Goal: Task Accomplishment & Management: Manage account settings

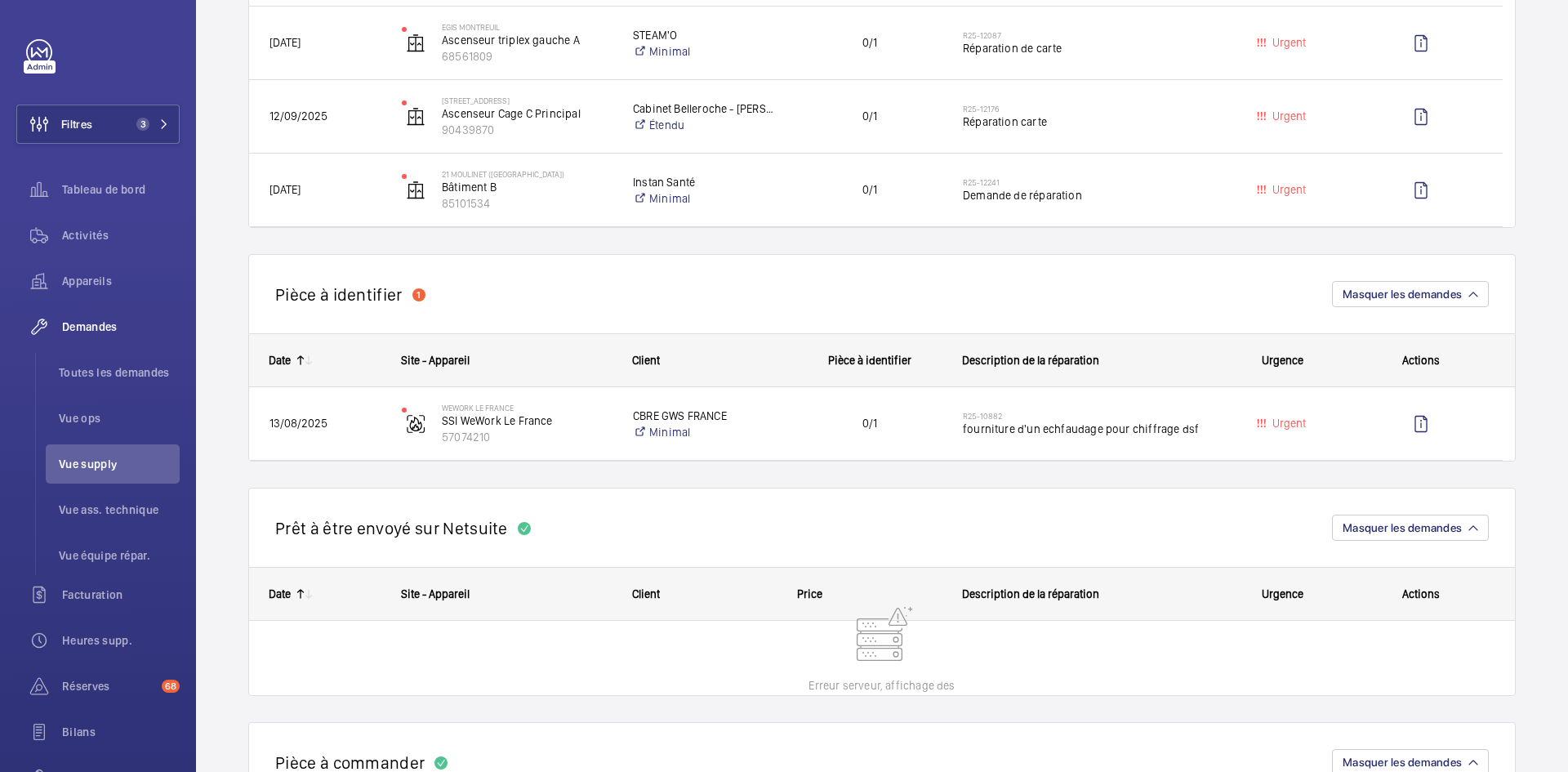
scroll to position [980, 0]
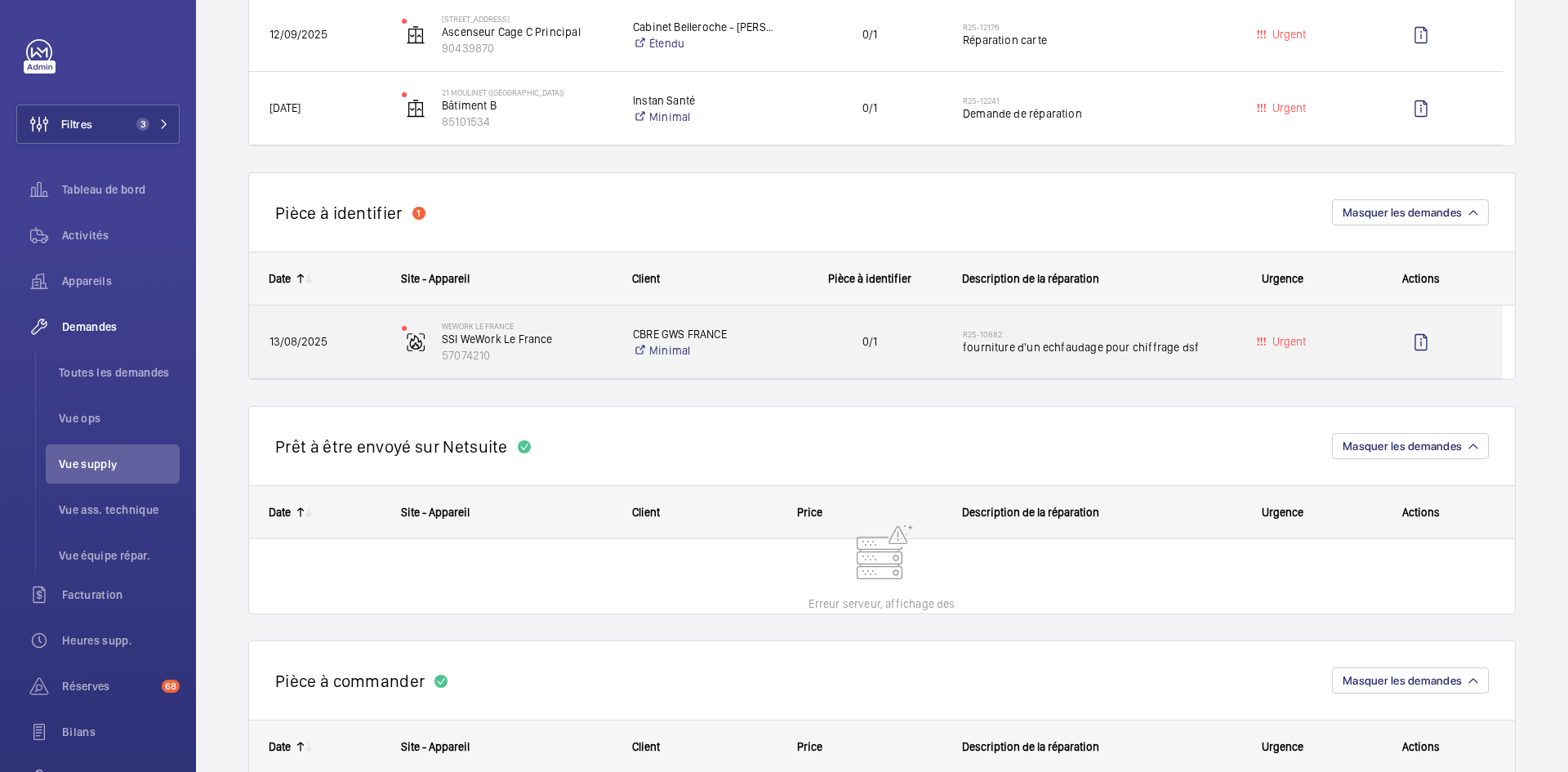
click at [341, 336] on span "13/08/2025" at bounding box center [325, 342] width 111 height 19
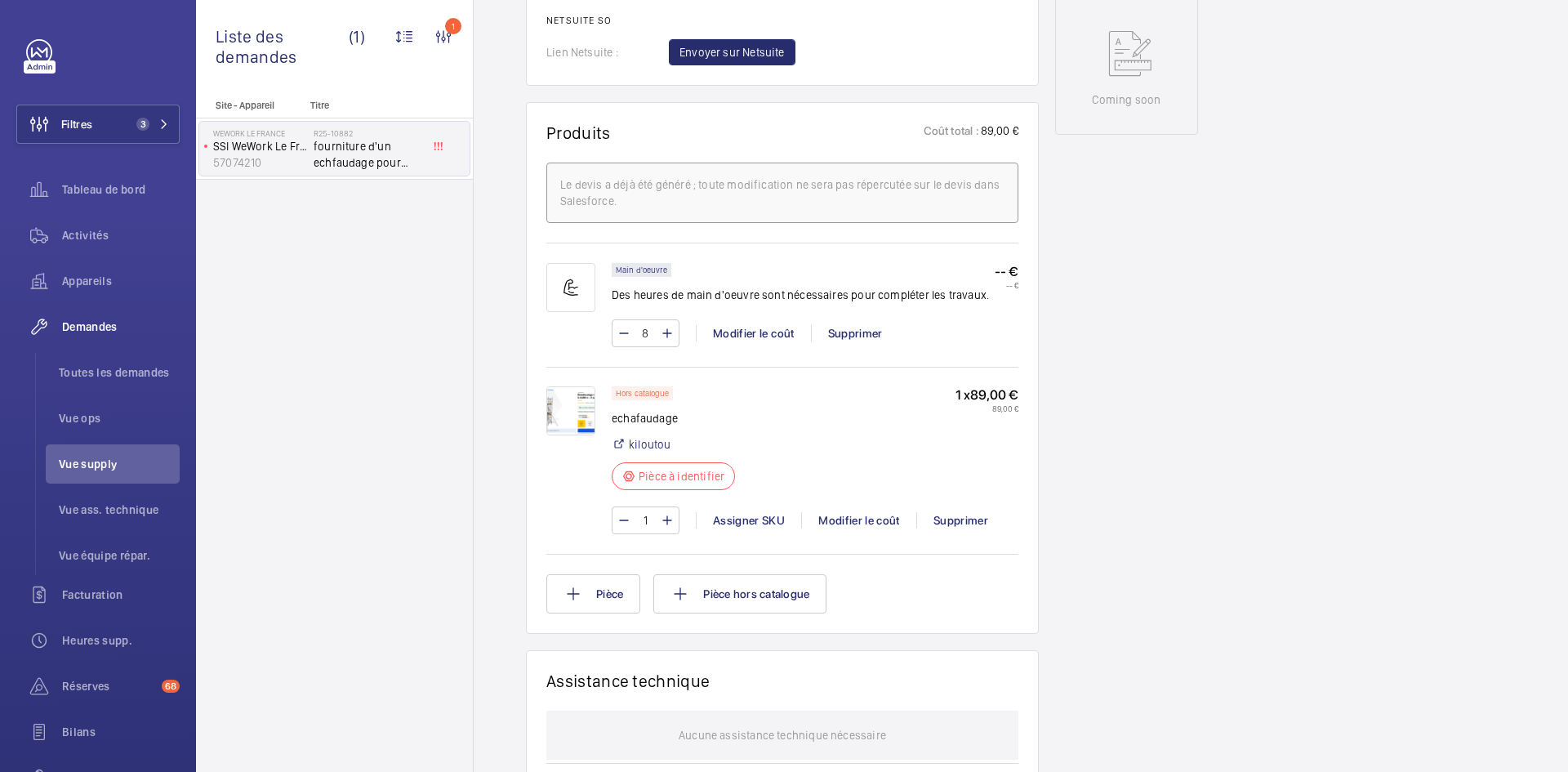
scroll to position [899, 0]
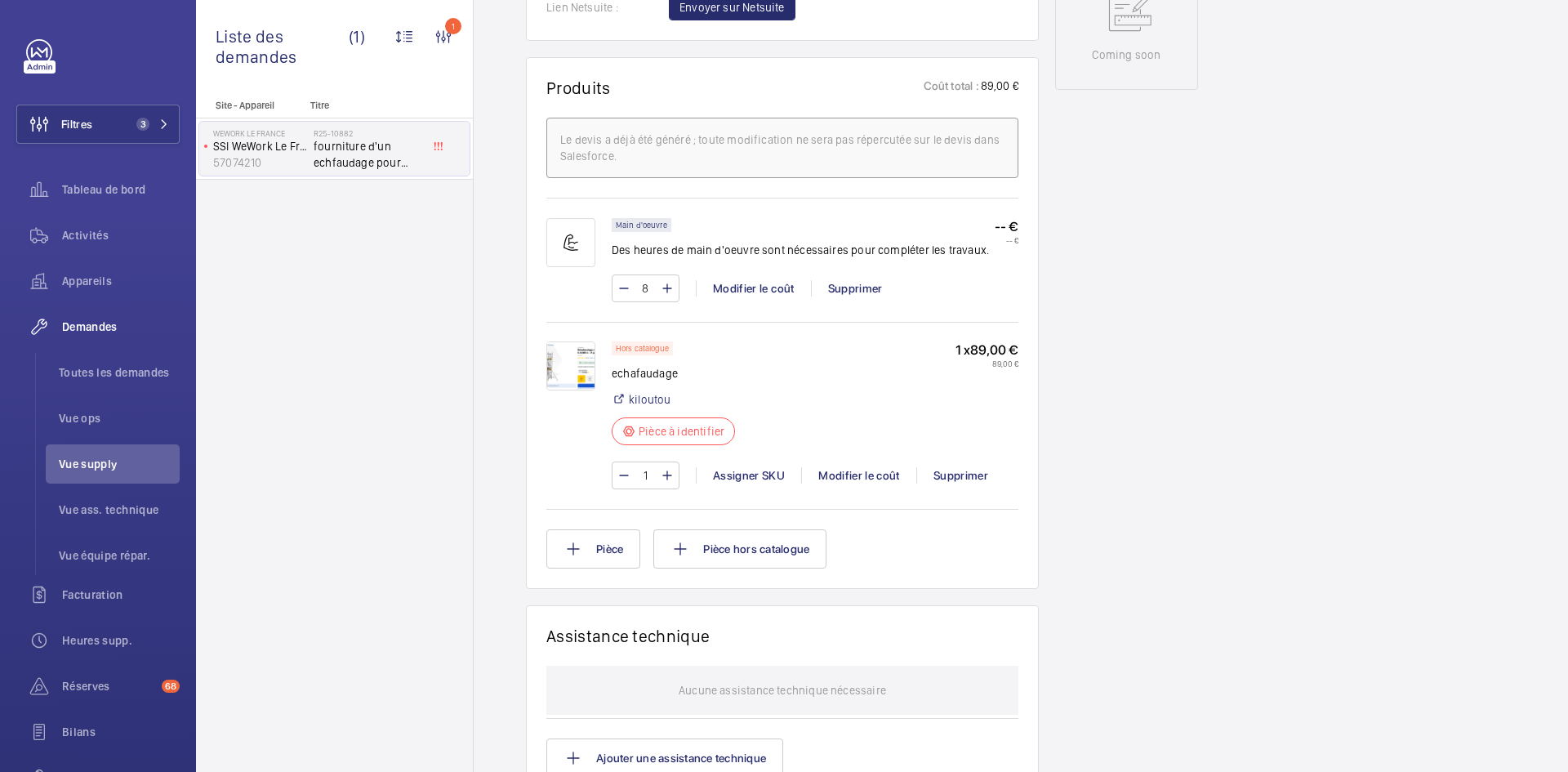
click at [564, 365] on img at bounding box center [570, 366] width 49 height 49
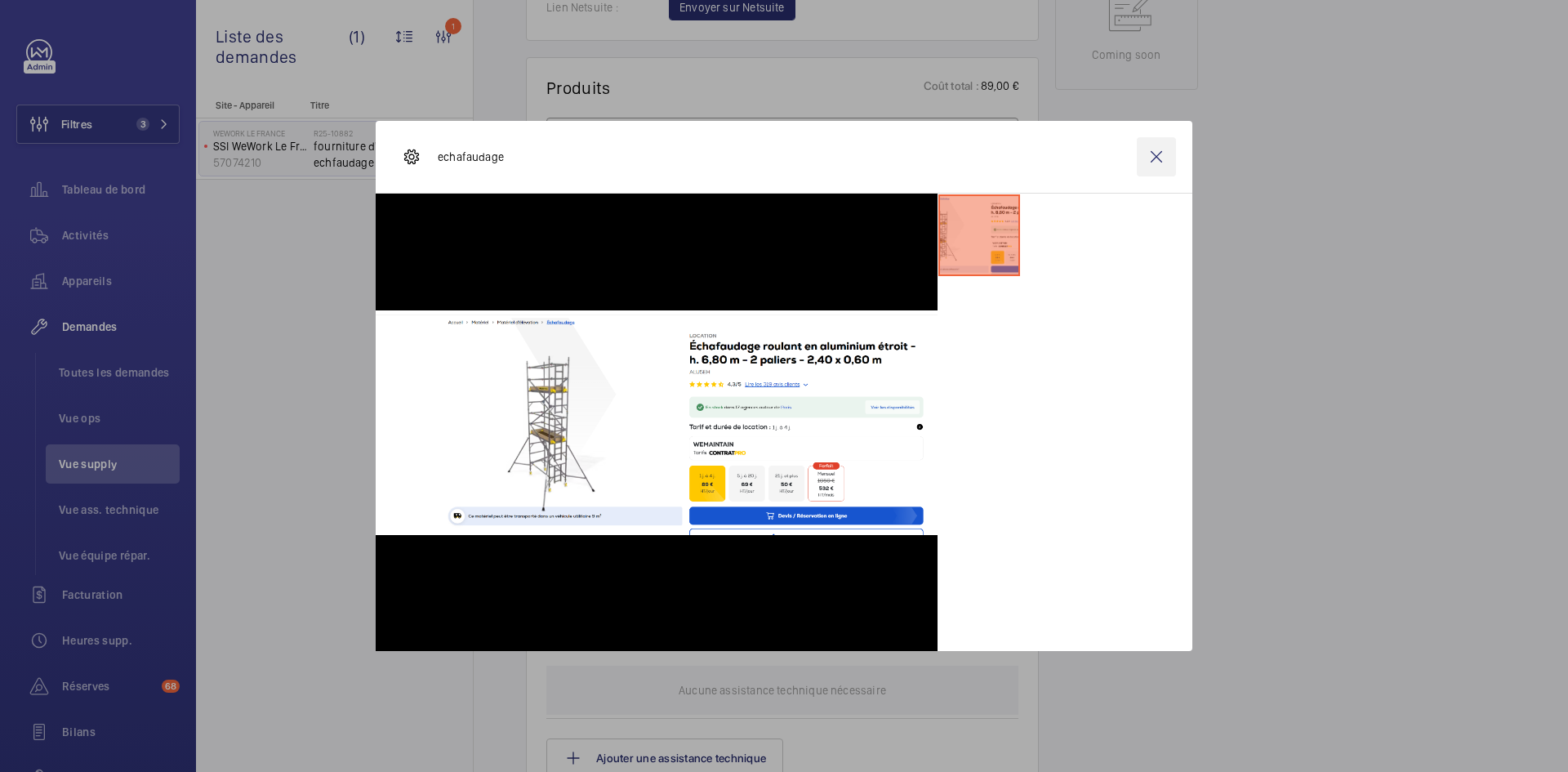
click at [1158, 159] on wm-front-icon-button at bounding box center [1156, 157] width 39 height 39
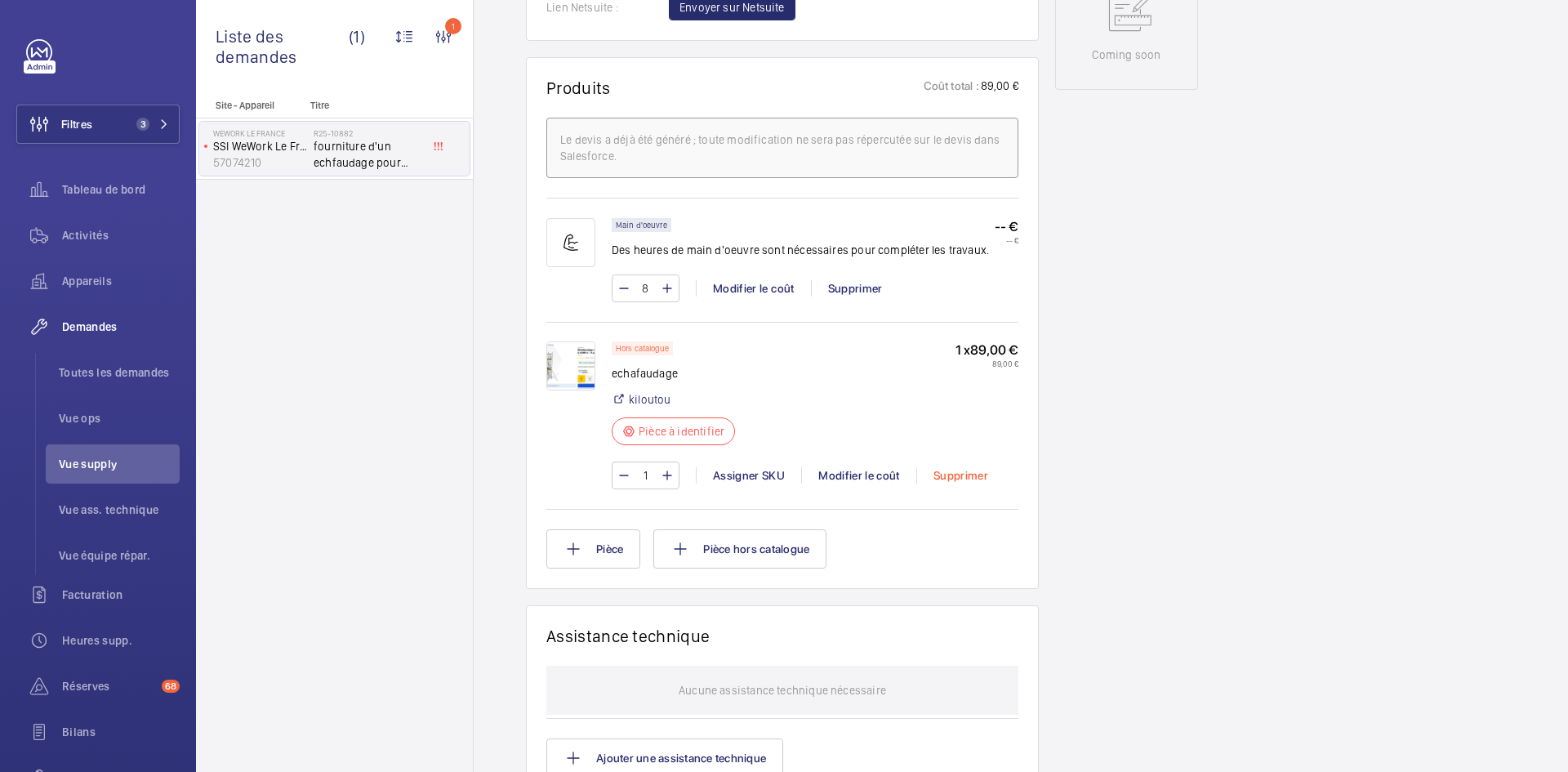
click at [971, 474] on div "Supprimer" at bounding box center [961, 475] width 88 height 16
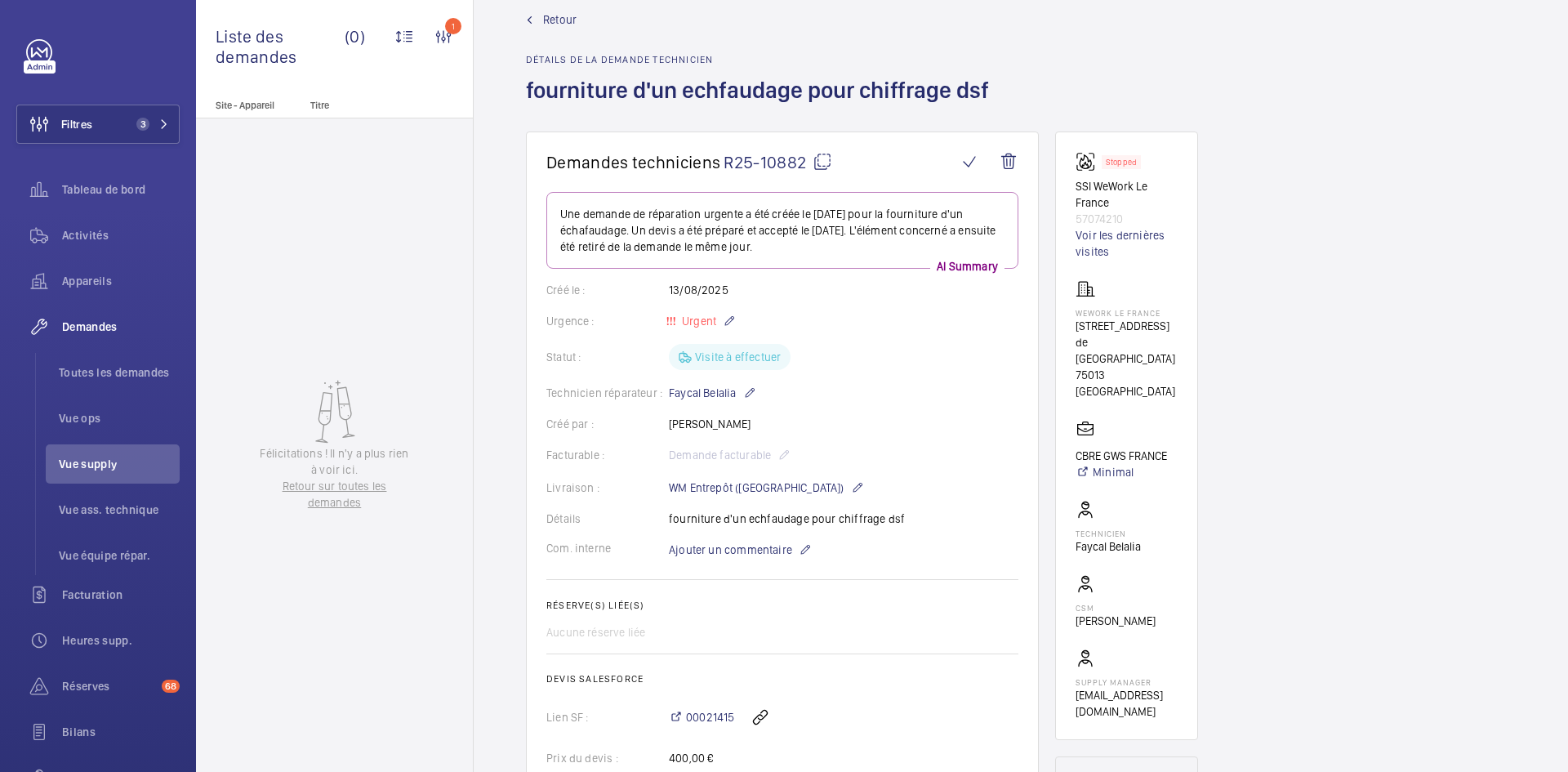
scroll to position [0, 0]
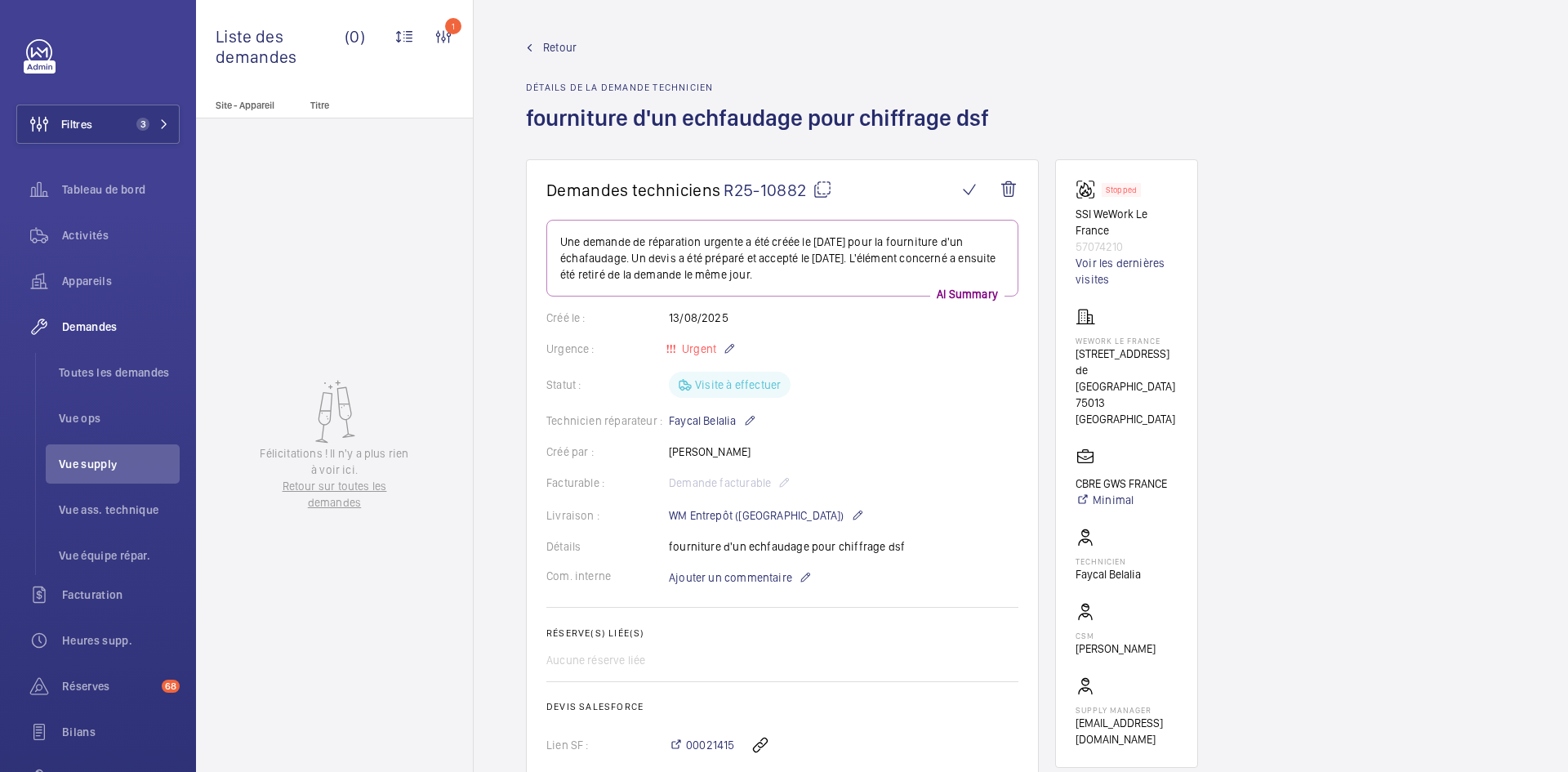
click at [570, 48] on span "Retour" at bounding box center [560, 47] width 33 height 16
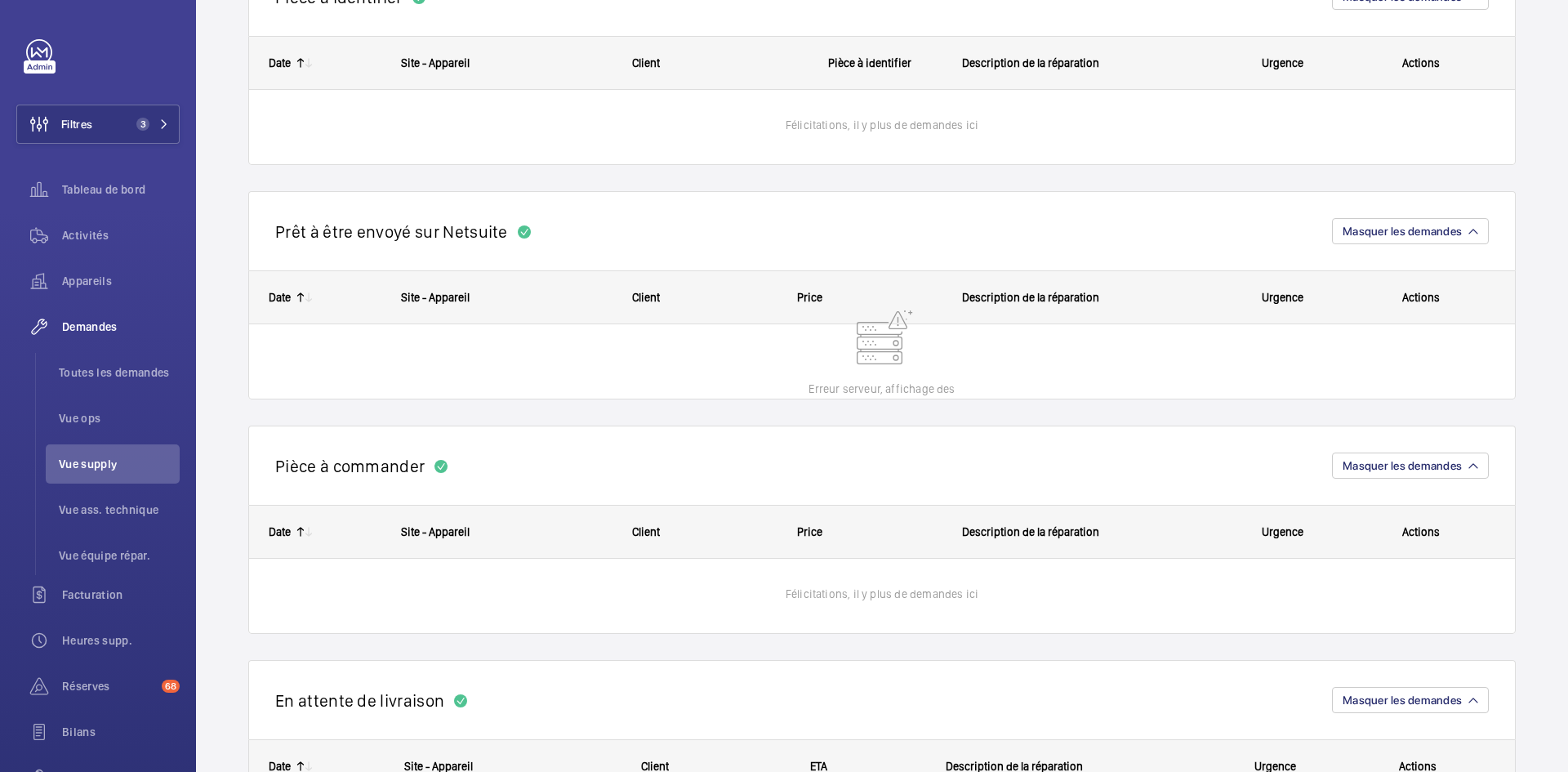
scroll to position [1226, 0]
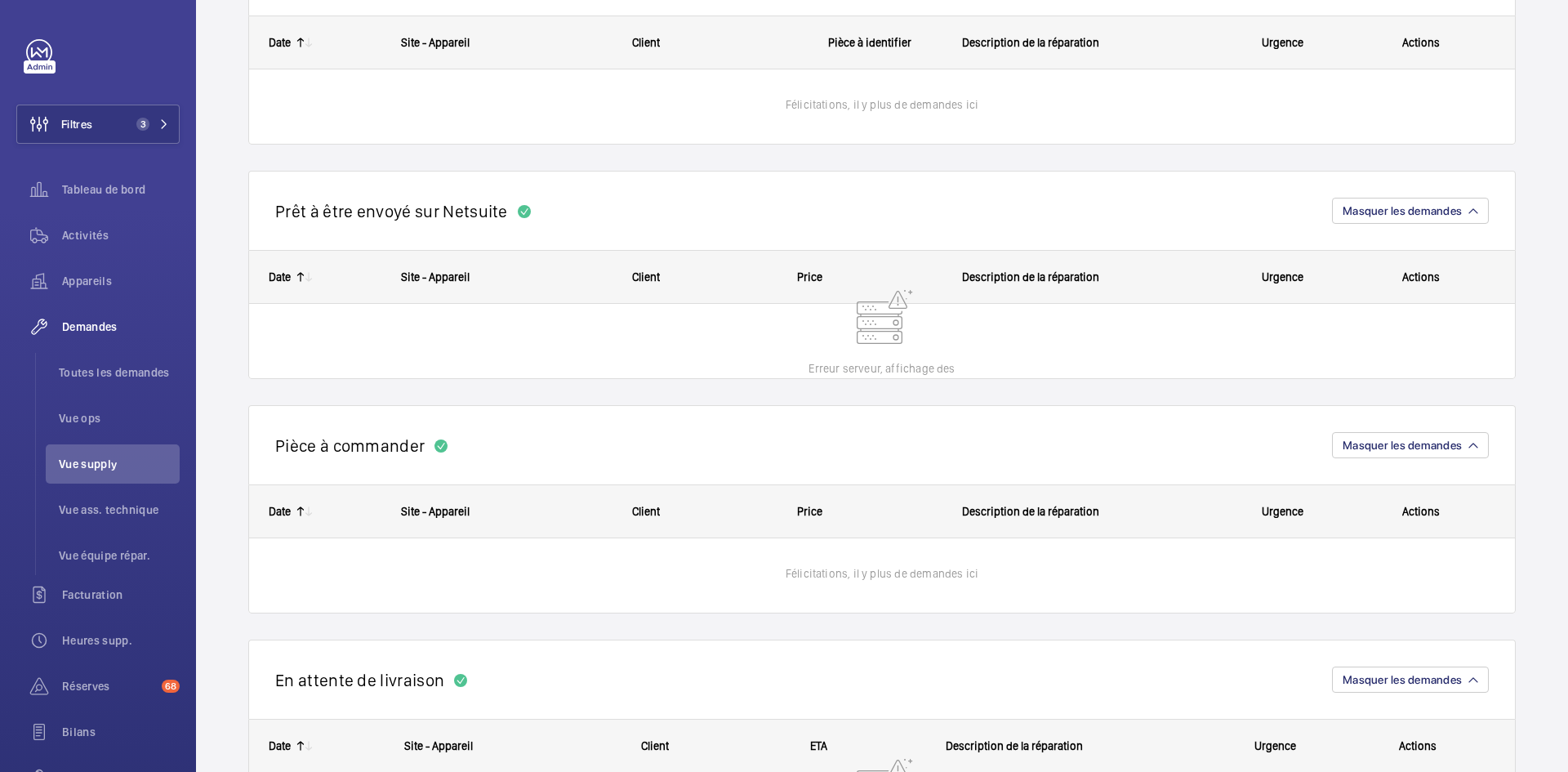
scroll to position [1226, 0]
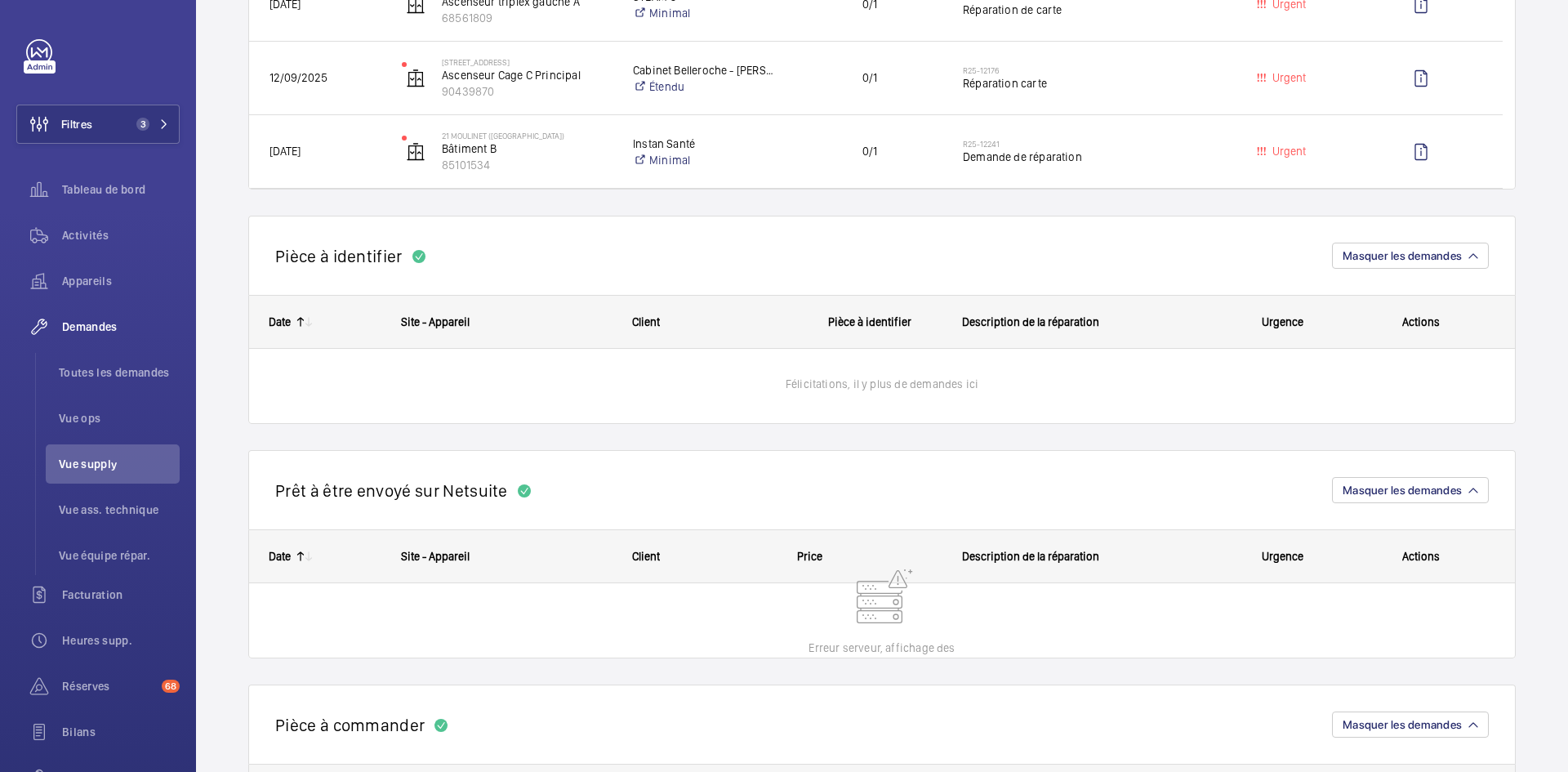
scroll to position [980, 0]
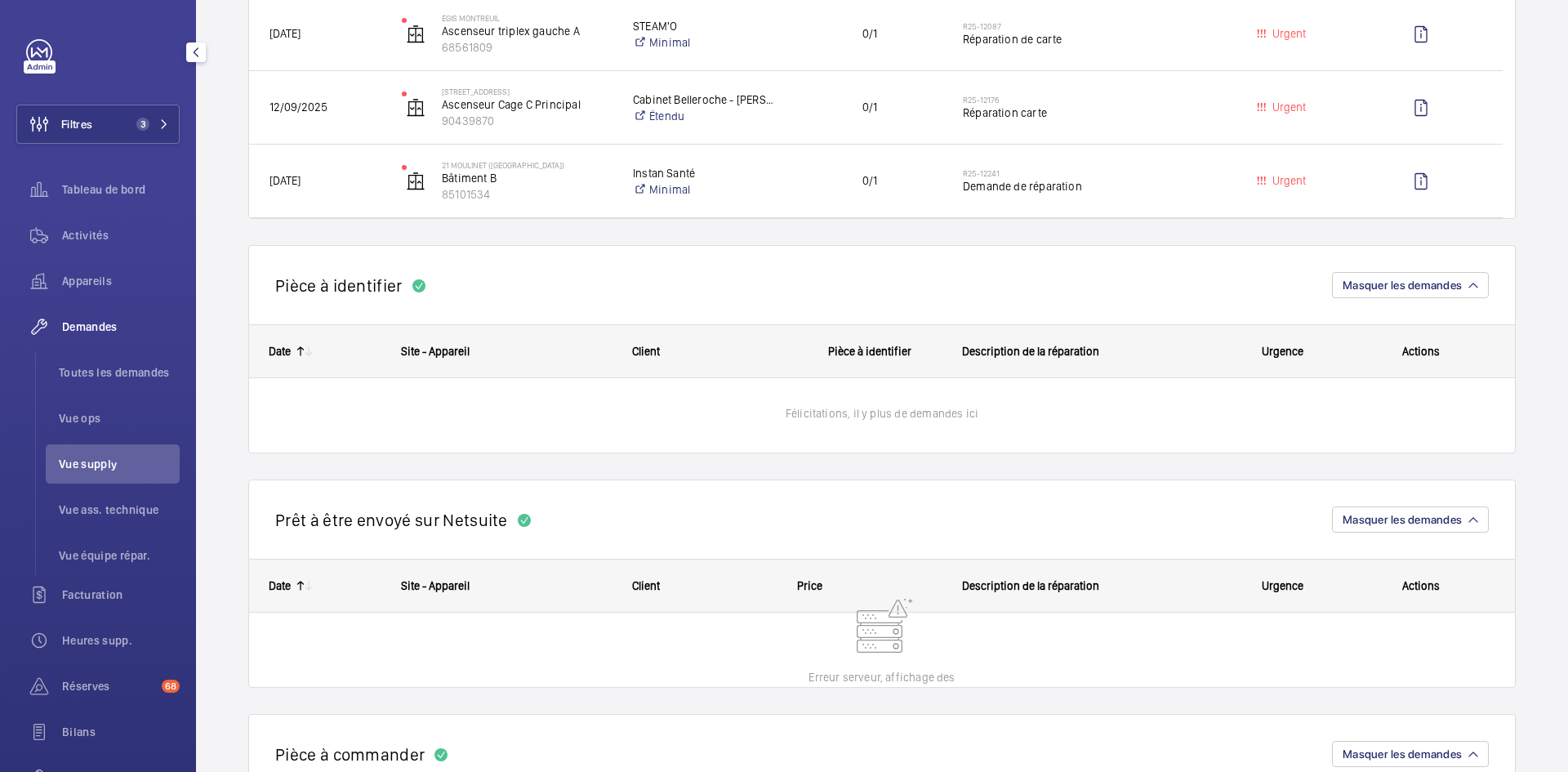
scroll to position [899, 0]
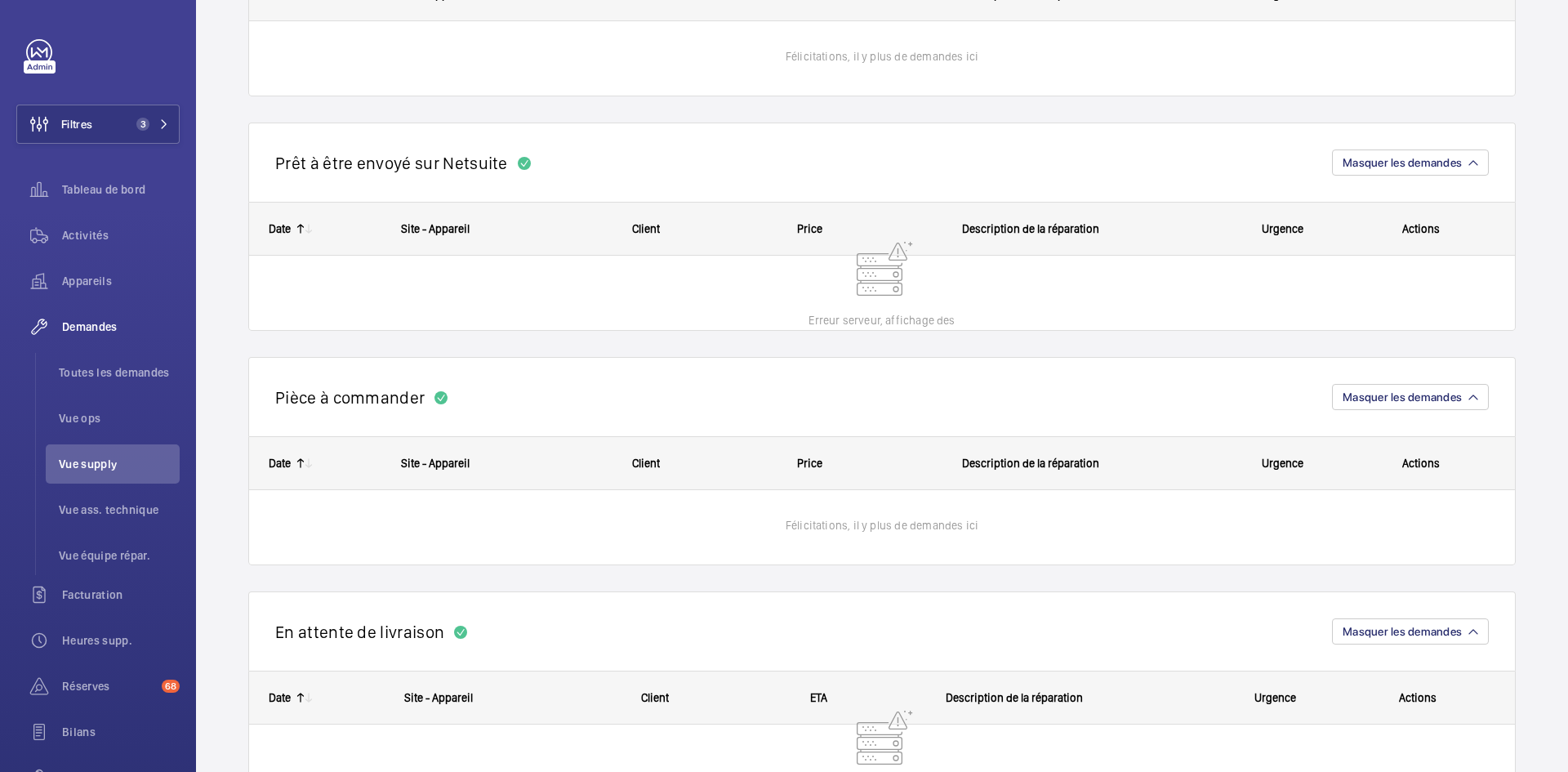
scroll to position [1307, 0]
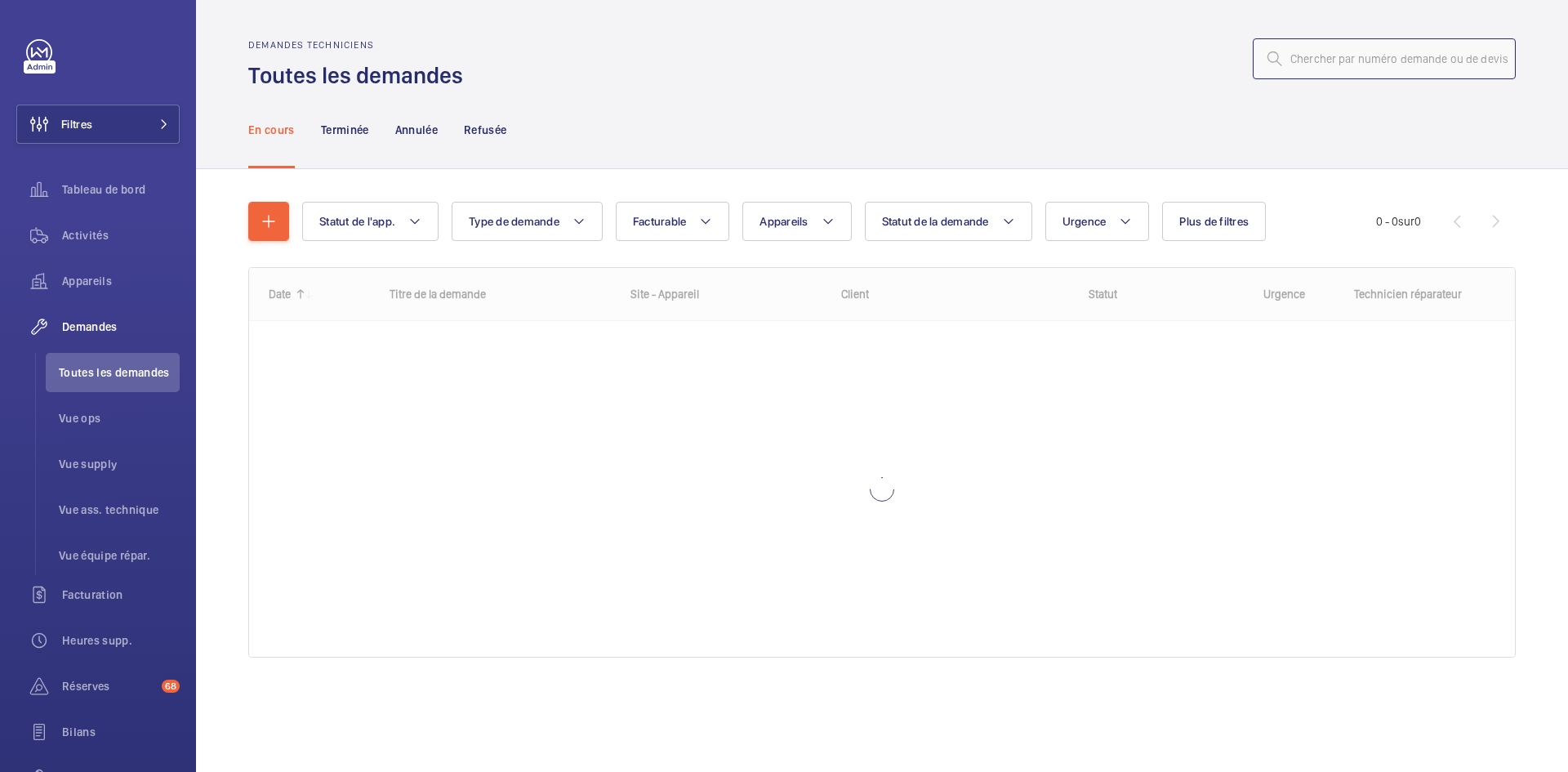
click at [1365, 61] on input "text" at bounding box center [1384, 58] width 263 height 41
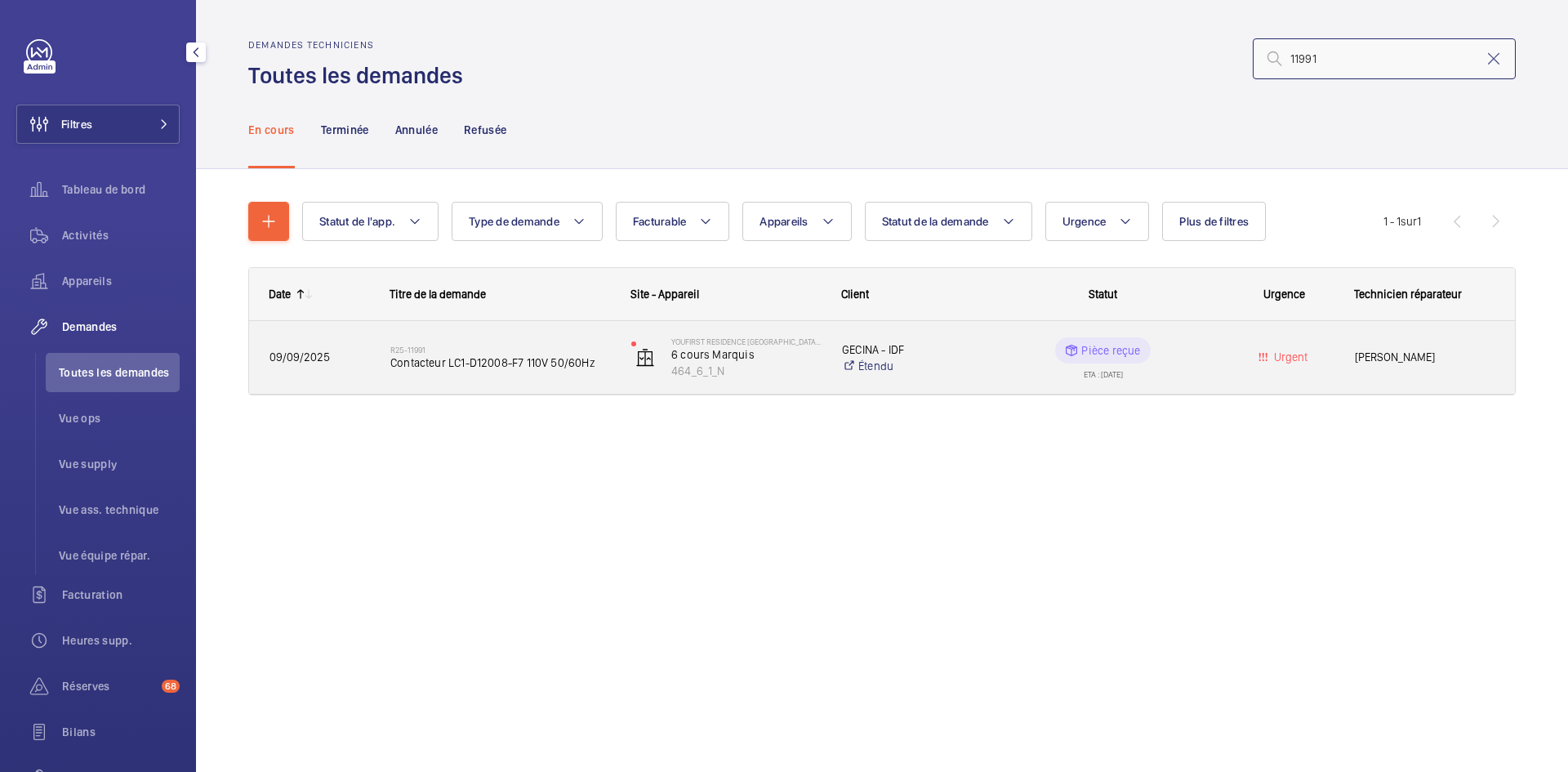
type input "11991"
click at [329, 359] on span "09/09/2025" at bounding box center [319, 357] width 99 height 19
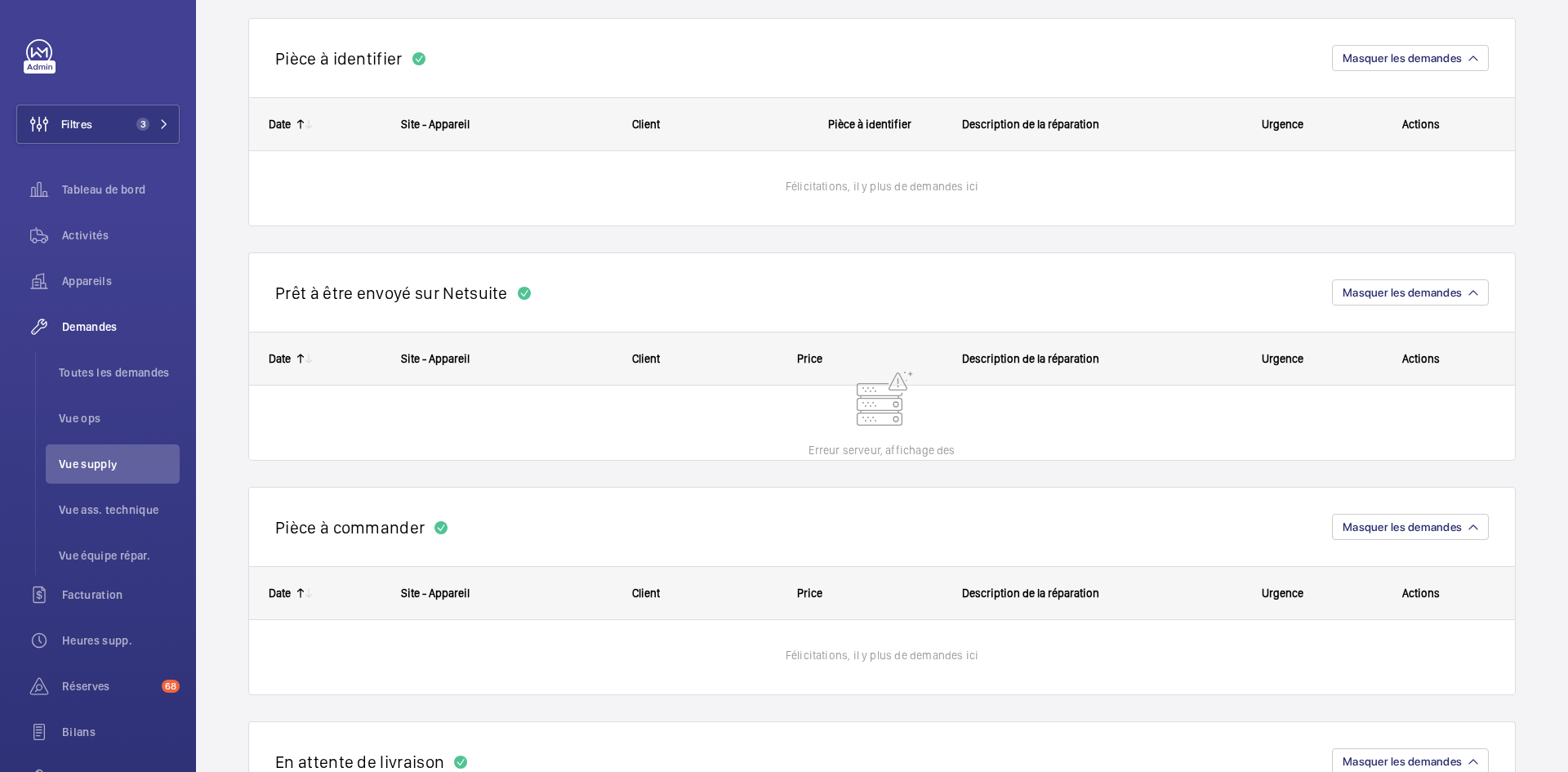
scroll to position [1144, 0]
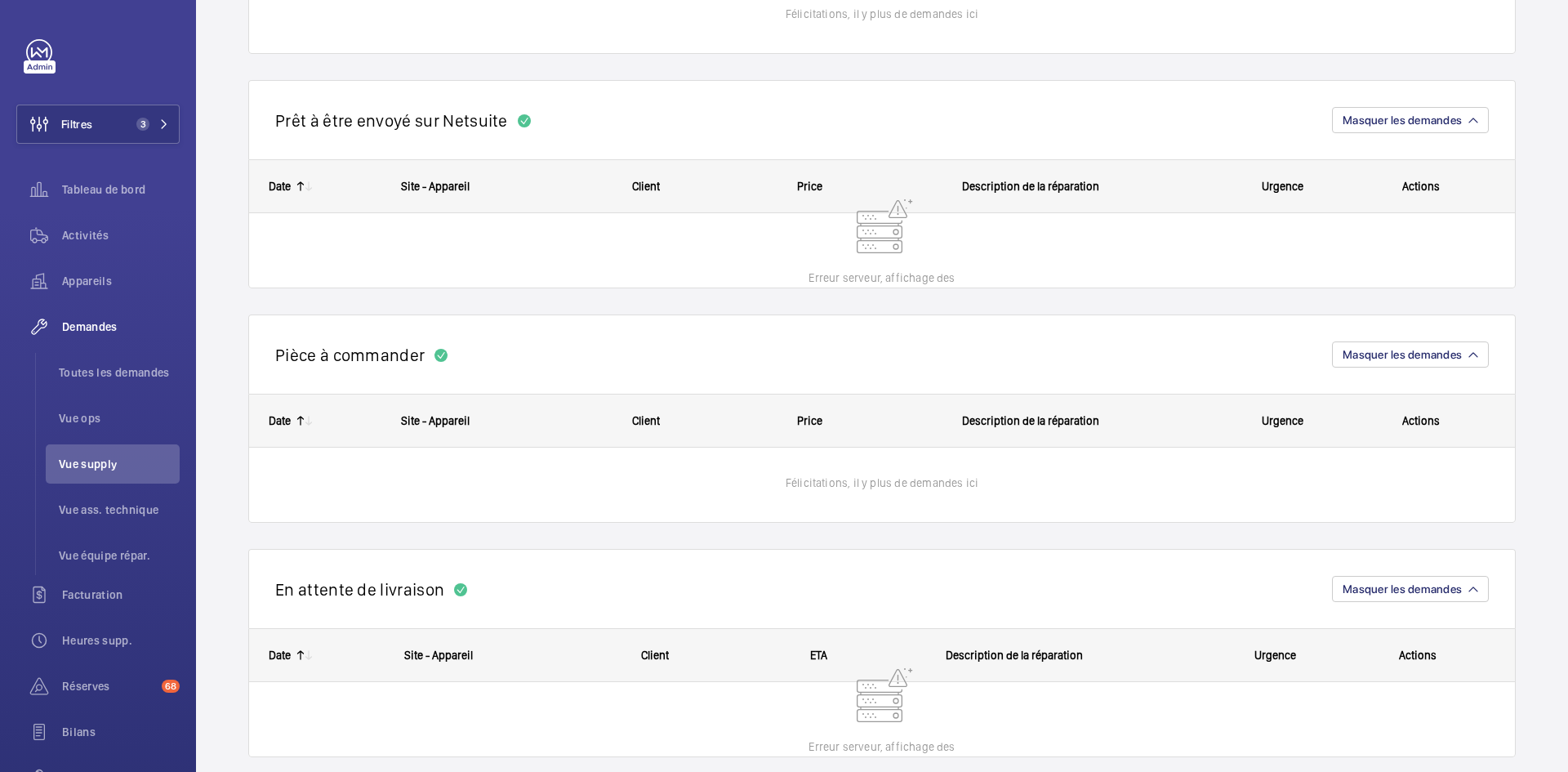
scroll to position [1062, 0]
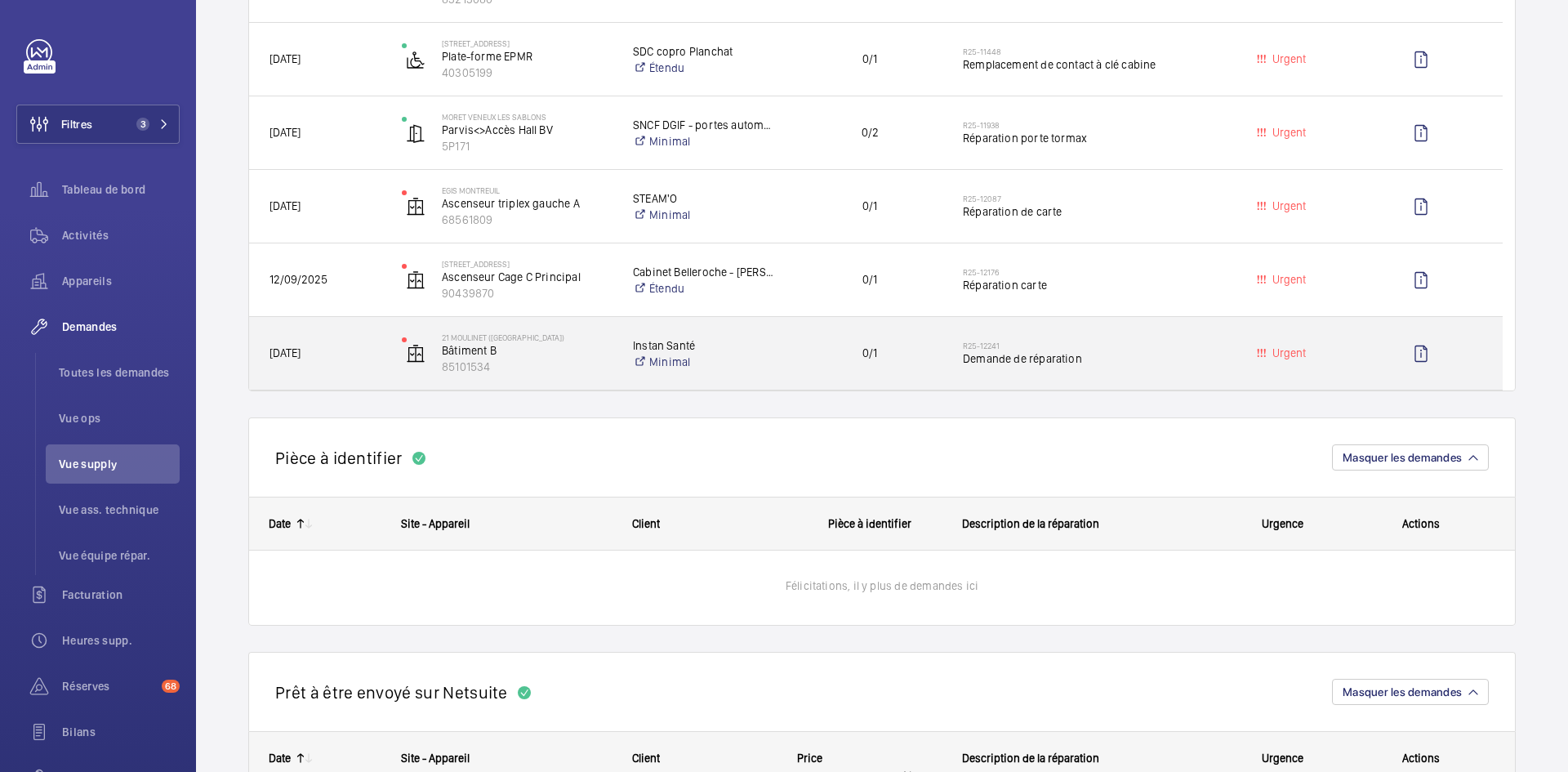
scroll to position [490, 0]
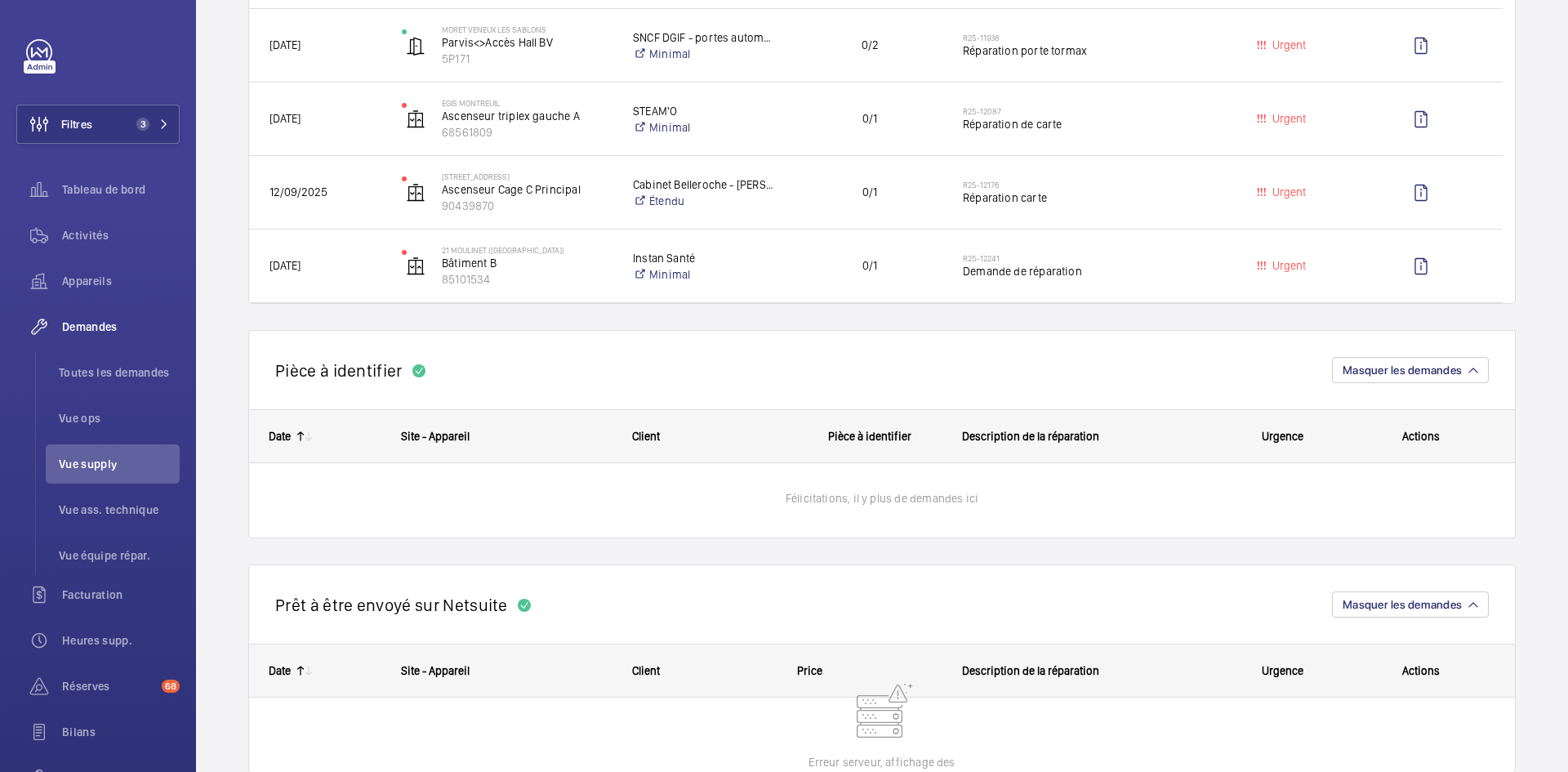
scroll to position [817, 0]
